Goal: Task Accomplishment & Management: Manage account settings

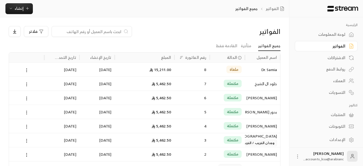
click at [301, 157] on icon at bounding box center [297, 156] width 5 height 5
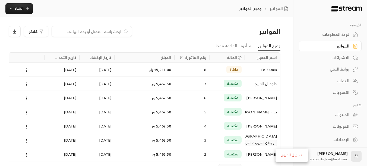
click at [299, 157] on li "تسجيل الخروج" at bounding box center [292, 155] width 30 height 9
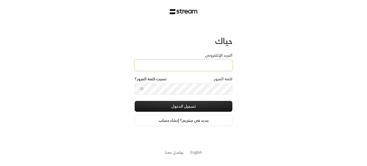
click at [157, 64] on input "البريد الإلكتروني" at bounding box center [184, 65] width 98 height 11
click at [255, 85] on div "حياك البريد الإلكتروني كلمة المرور نسيت كلمة المرور؟ تسجيل الدخول جديد في ستريم…" at bounding box center [183, 83] width 367 height 166
click at [173, 65] on input "البريد الإلكتروني" at bounding box center [184, 65] width 98 height 11
paste input "[EMAIL_ADDRESS][DOMAIN_NAME]"
type input "[EMAIL_ADDRESS][DOMAIN_NAME]"
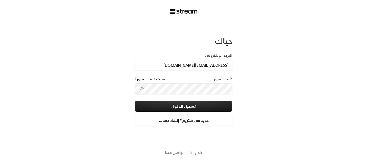
click at [271, 102] on div "حياك البريد الإلكتروني [EMAIL_ADDRESS][DOMAIN_NAME] كلمة المرور نسيت كلمة المرو…" at bounding box center [183, 83] width 367 height 166
click at [262, 106] on div "حياك البريد الإلكتروني [EMAIL_ADDRESS][DOMAIN_NAME] كلمة المرور نسيت كلمة المرو…" at bounding box center [183, 83] width 367 height 166
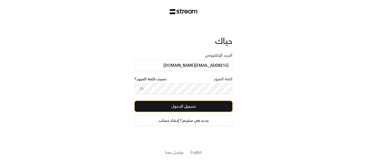
click at [210, 107] on button "تسجيل الدخول" at bounding box center [184, 106] width 98 height 11
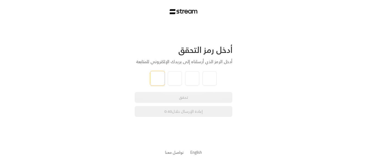
type input "1"
type input "2"
type input "3"
type input "4"
